Goal: Check status: Check status

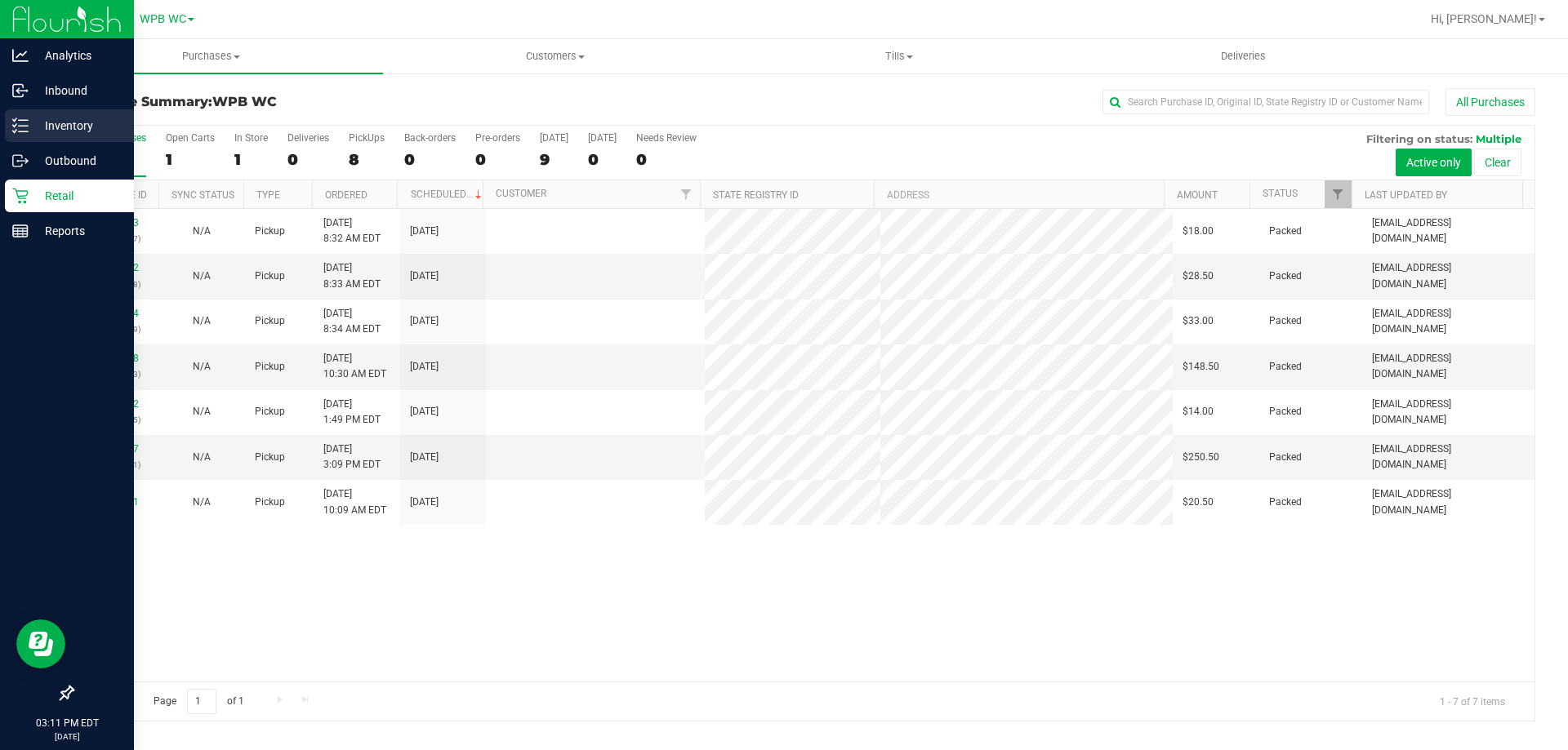
click at [48, 122] on p "Inventory" at bounding box center [78, 126] width 98 height 20
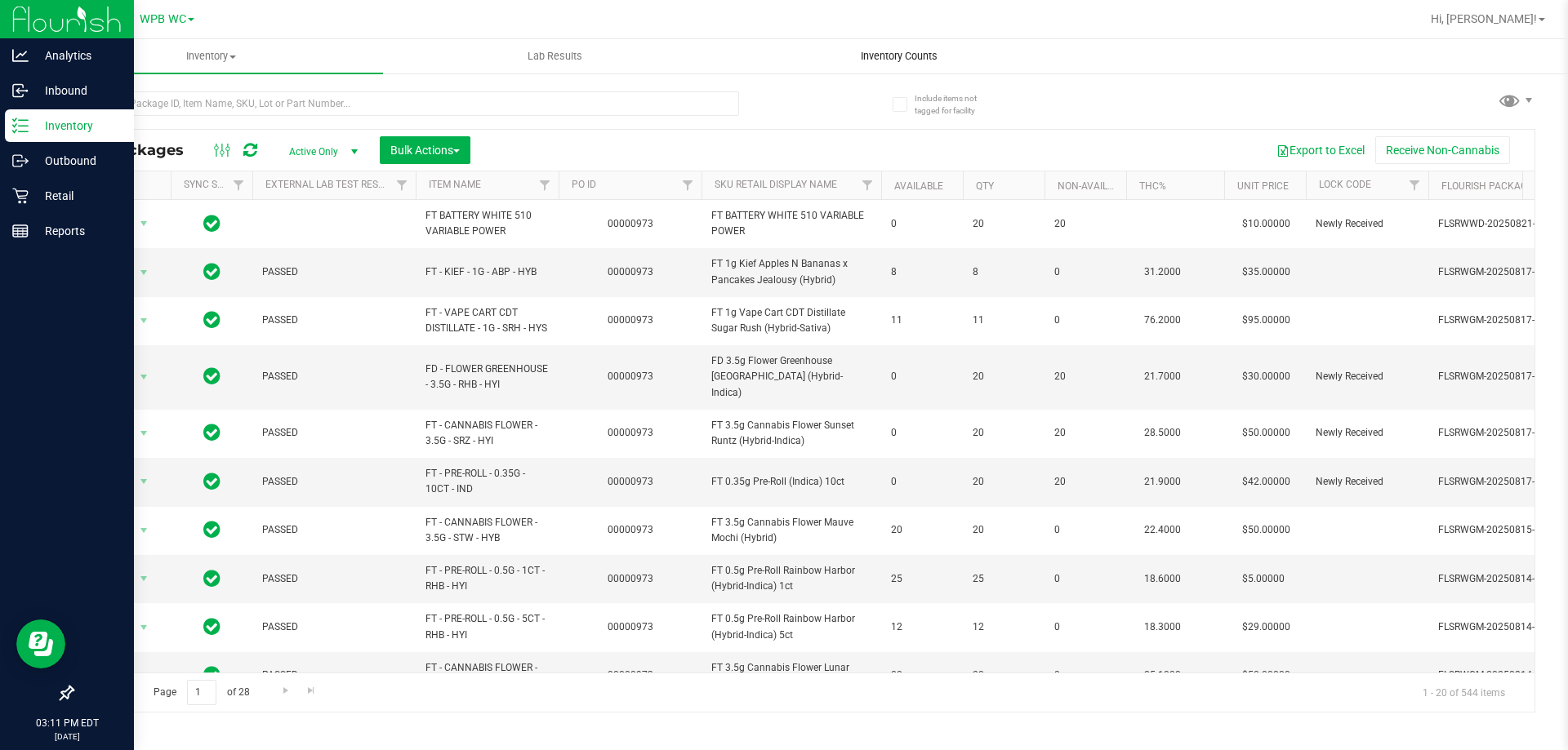
click at [843, 67] on uib-tab-heading "Inventory Counts" at bounding box center [899, 55] width 343 height 32
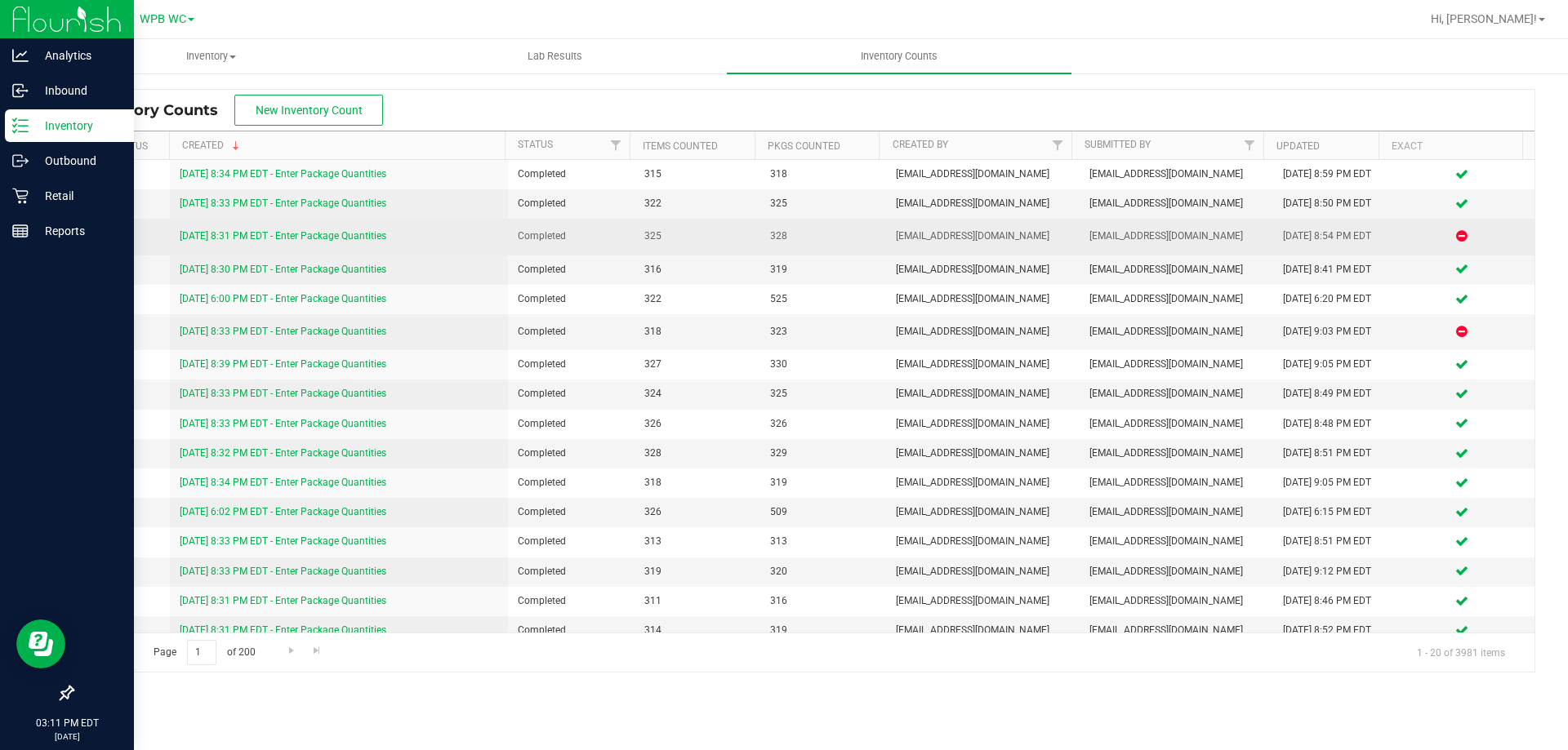
click at [310, 235] on link "[DATE] 8:31 PM EDT - Enter Package Quantities" at bounding box center [283, 236] width 207 height 12
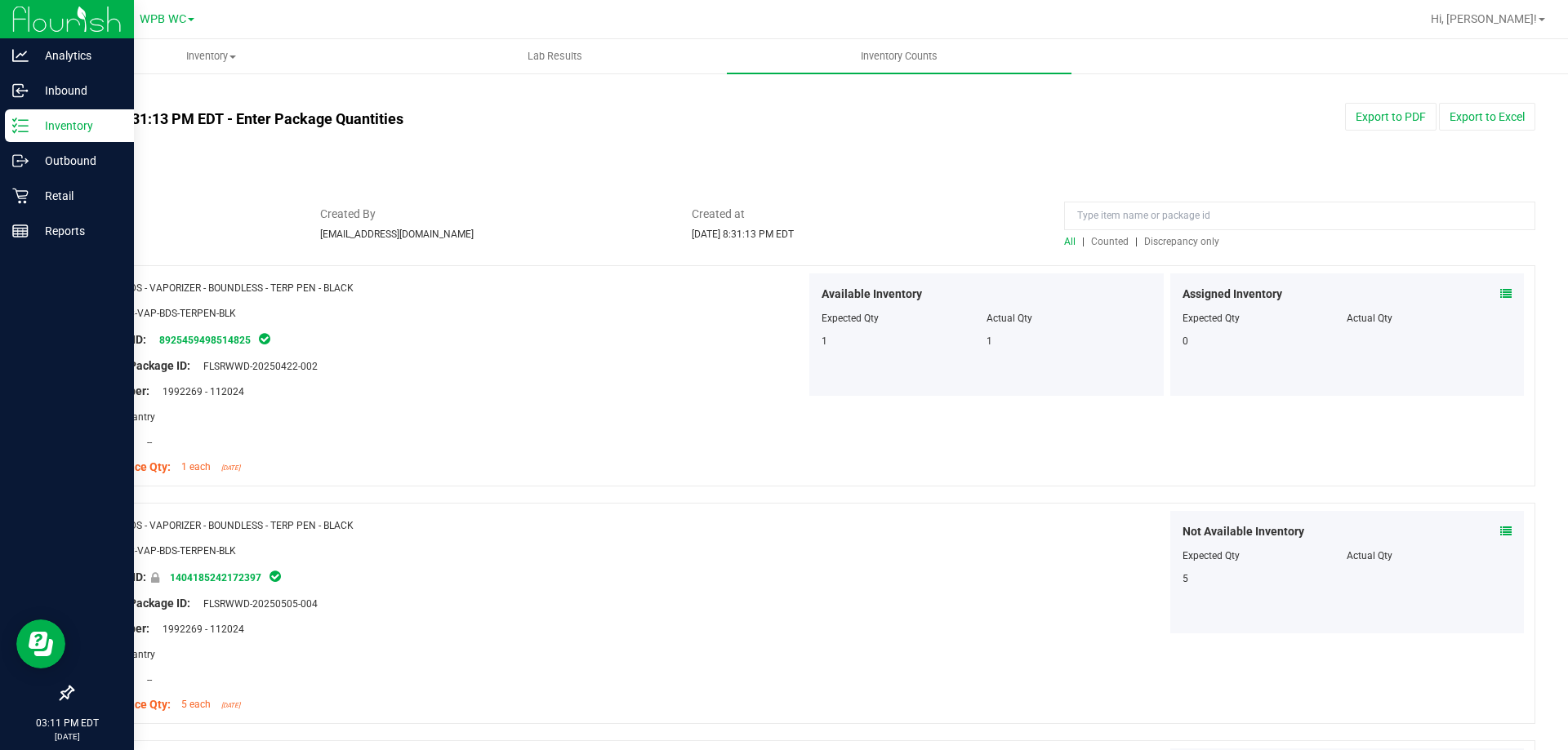
click at [1181, 244] on span "Discrepancy only" at bounding box center [1182, 241] width 75 height 12
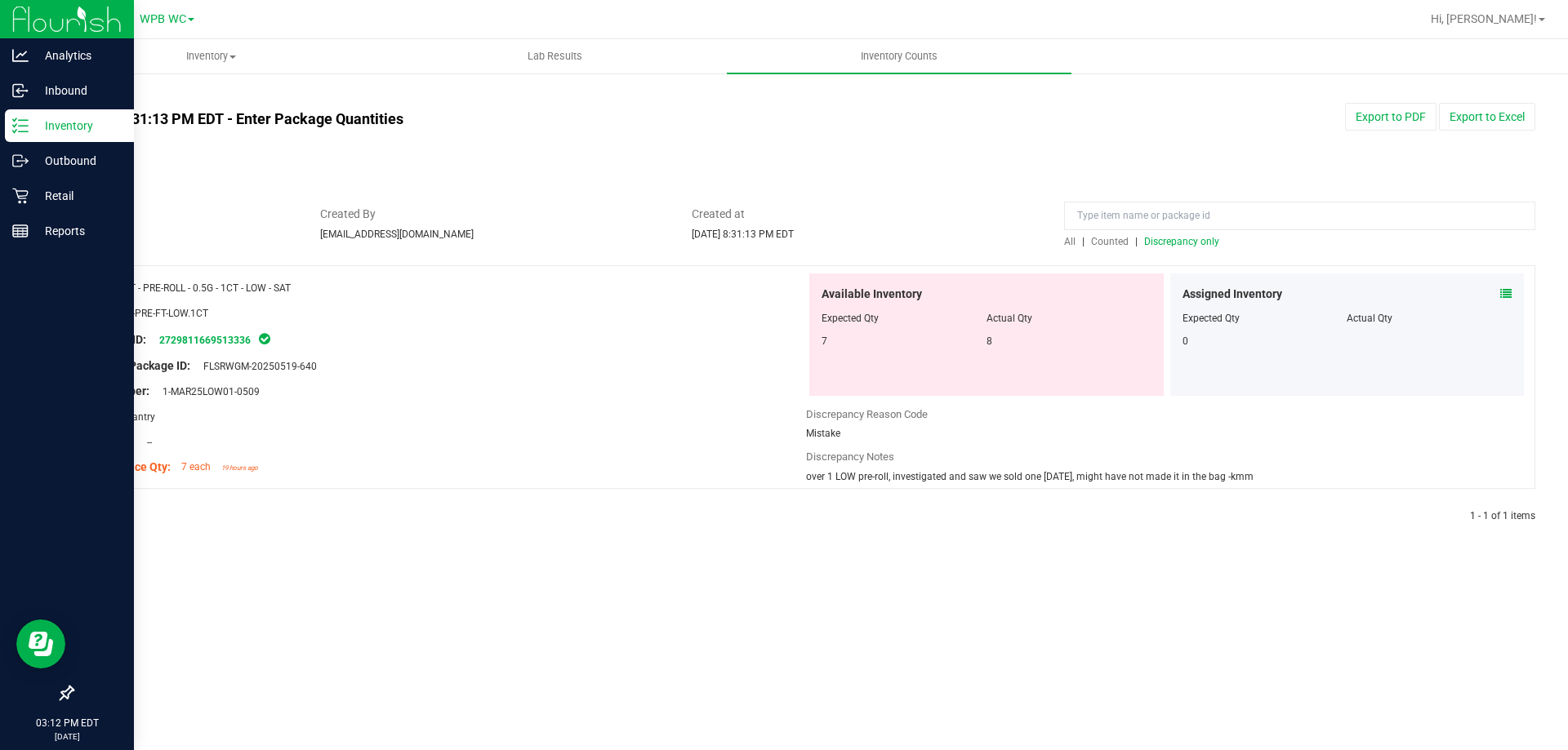
click at [89, 86] on div "All counts [DATE] 8:31:13 PM EDT - Enter Package Quantities Sync Status In Sync…" at bounding box center [803, 316] width 1529 height 489
click at [96, 95] on link "All counts" at bounding box center [98, 96] width 54 height 12
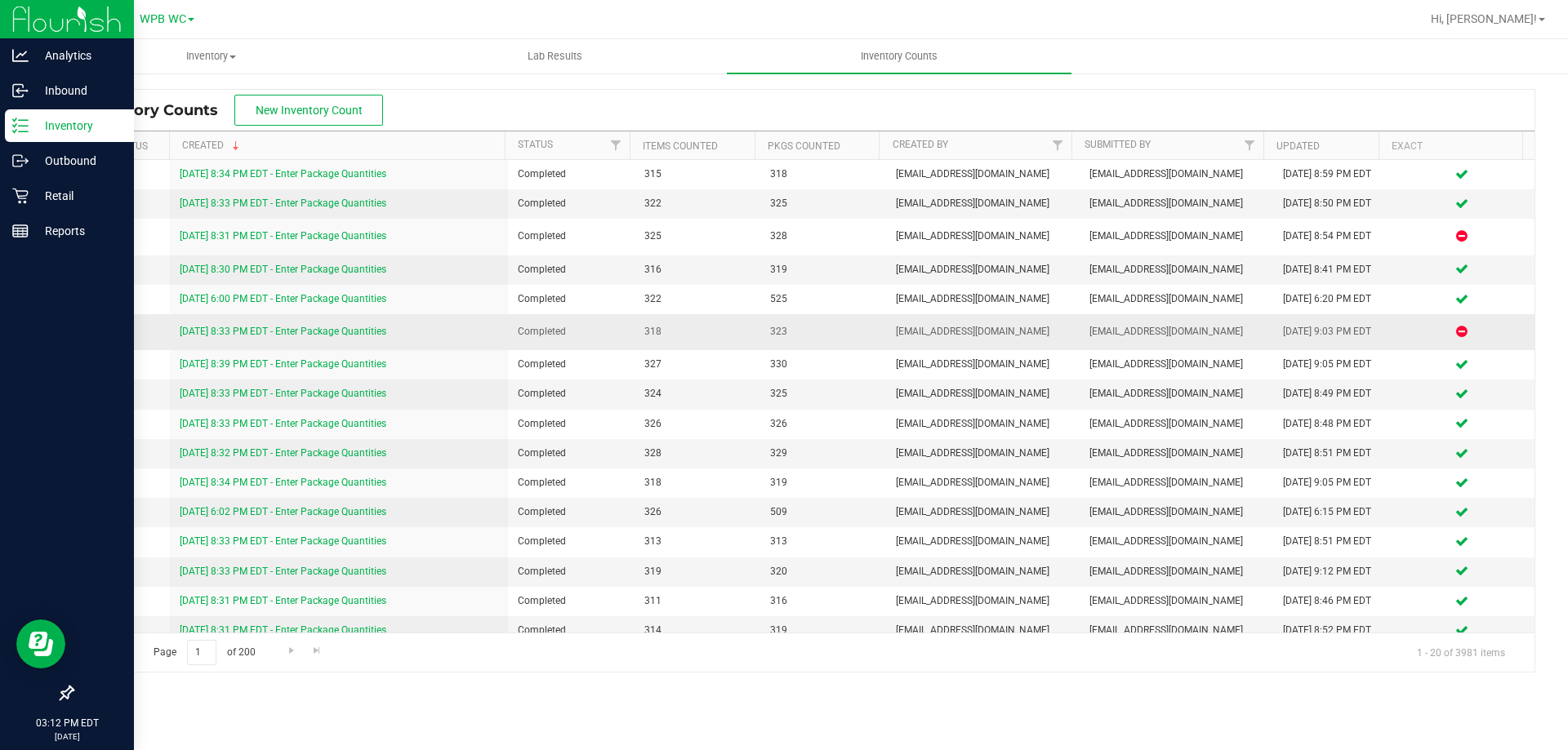
click at [353, 332] on link "[DATE] 8:33 PM EDT - Enter Package Quantities" at bounding box center [283, 332] width 207 height 12
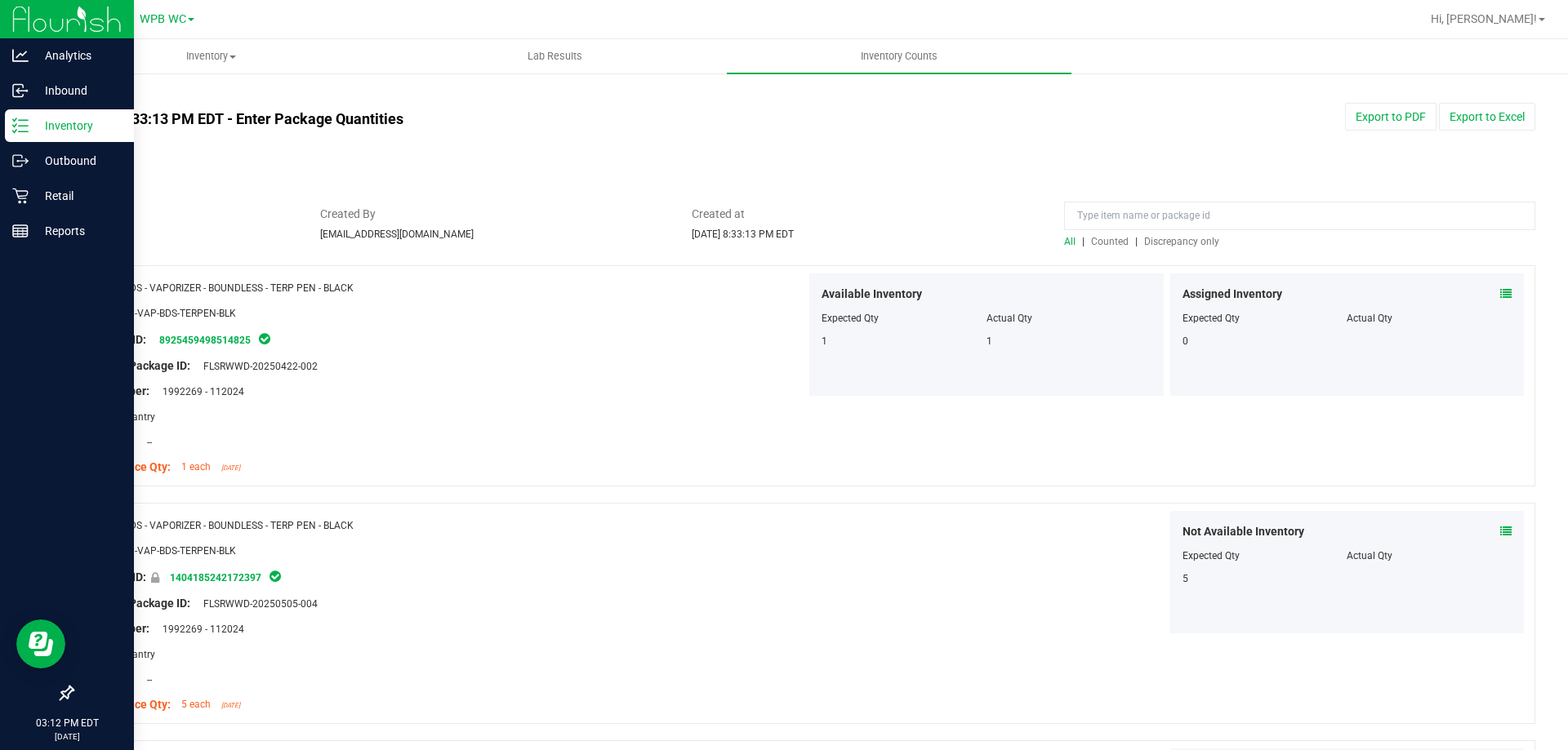
click at [1169, 243] on span "Discrepancy only" at bounding box center [1182, 241] width 75 height 12
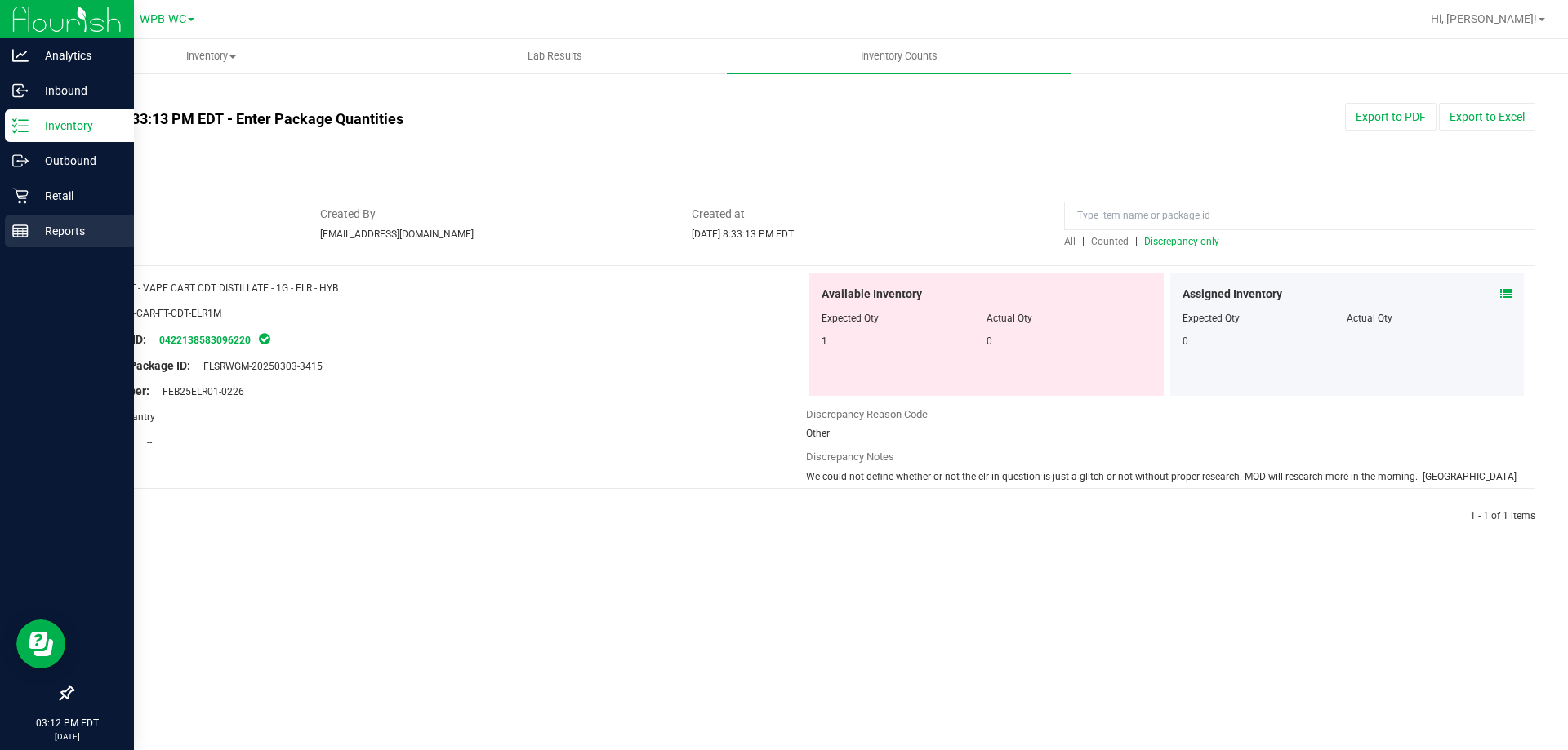
click at [24, 232] on icon at bounding box center [21, 232] width 17 height 17
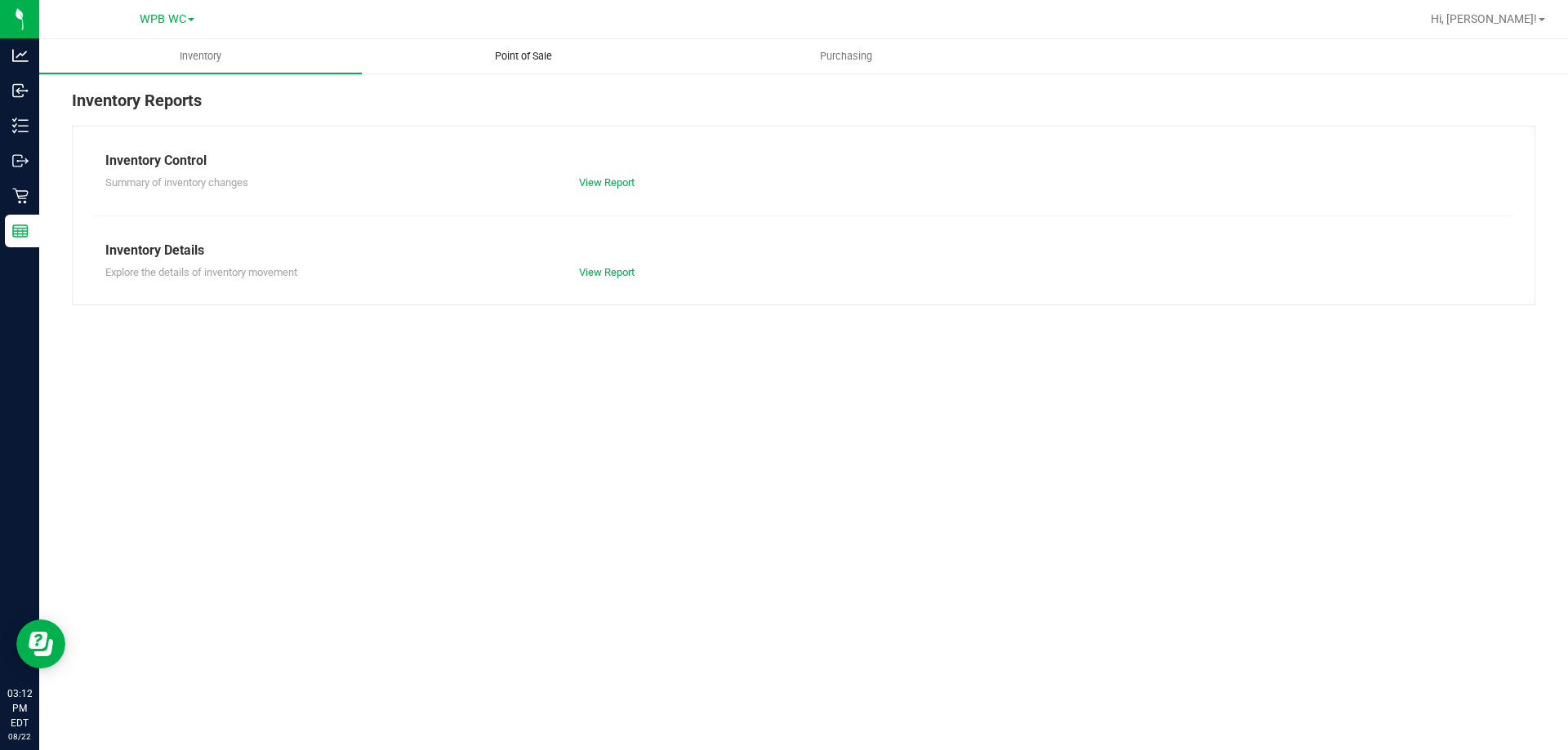
click at [528, 43] on uib-tab-heading "Point of Sale" at bounding box center [523, 55] width 321 height 32
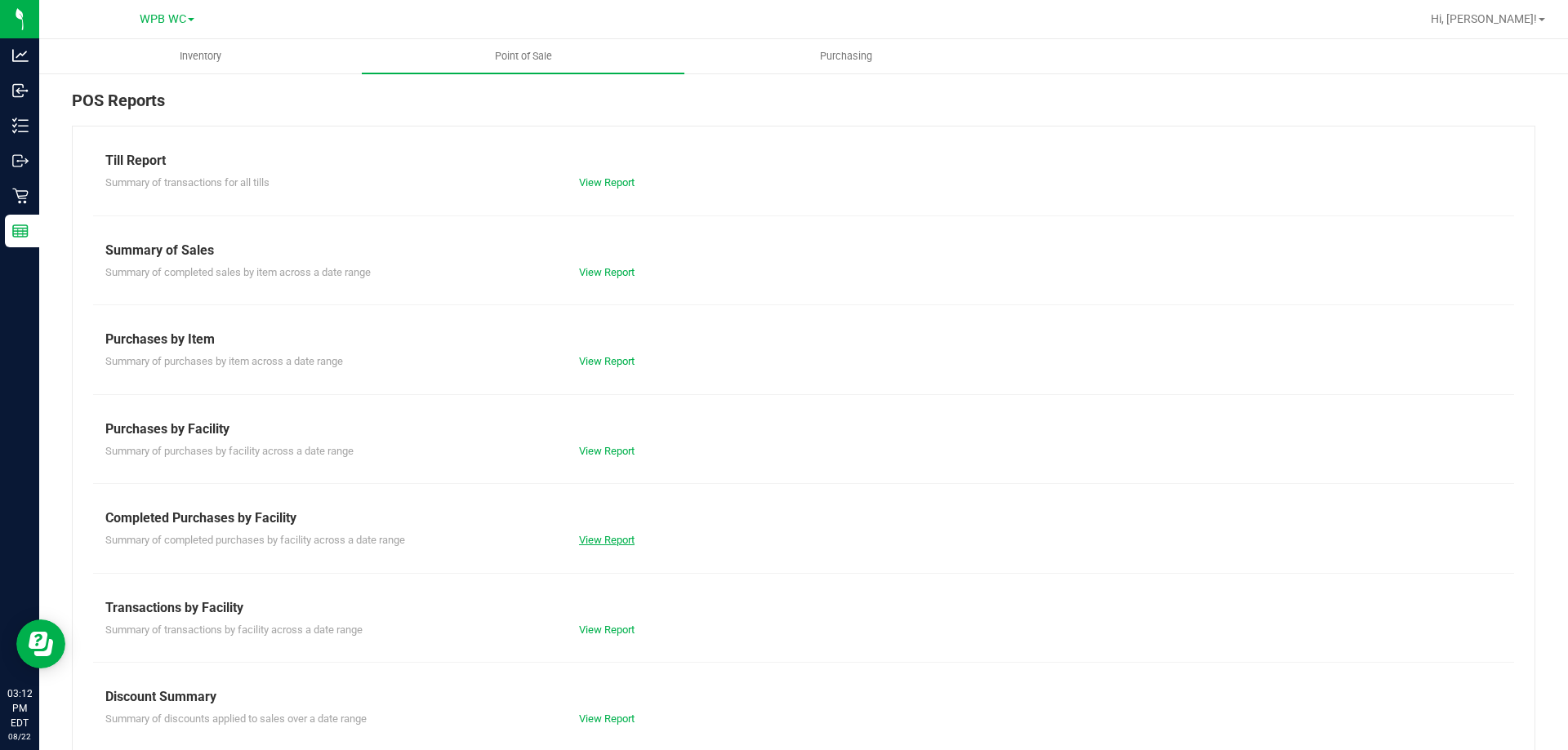
click at [601, 542] on link "View Report" at bounding box center [607, 540] width 55 height 12
